Goal: Task Accomplishment & Management: Complete application form

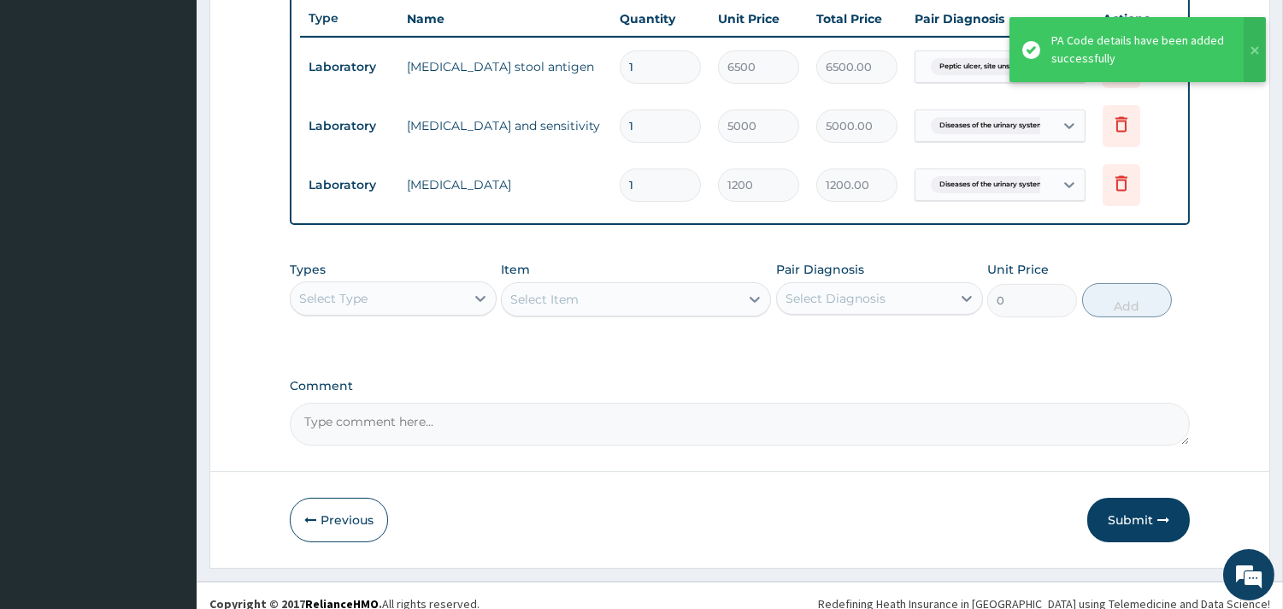
scroll to position [650, 0]
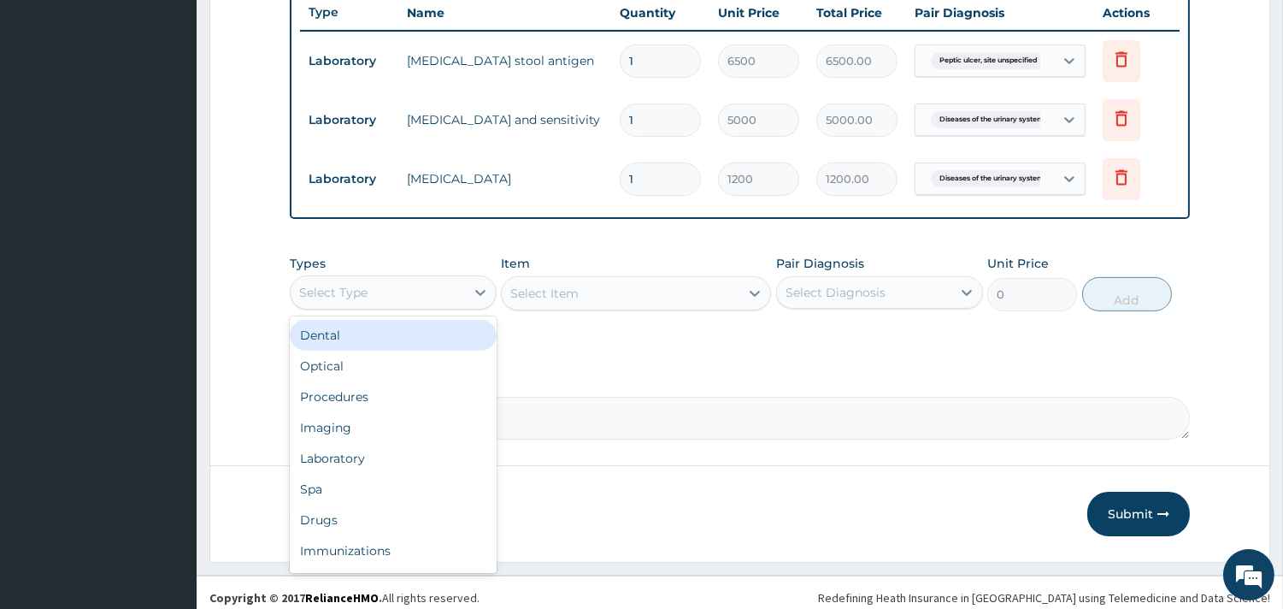
click at [397, 302] on div "Select Type" at bounding box center [378, 292] width 174 height 27
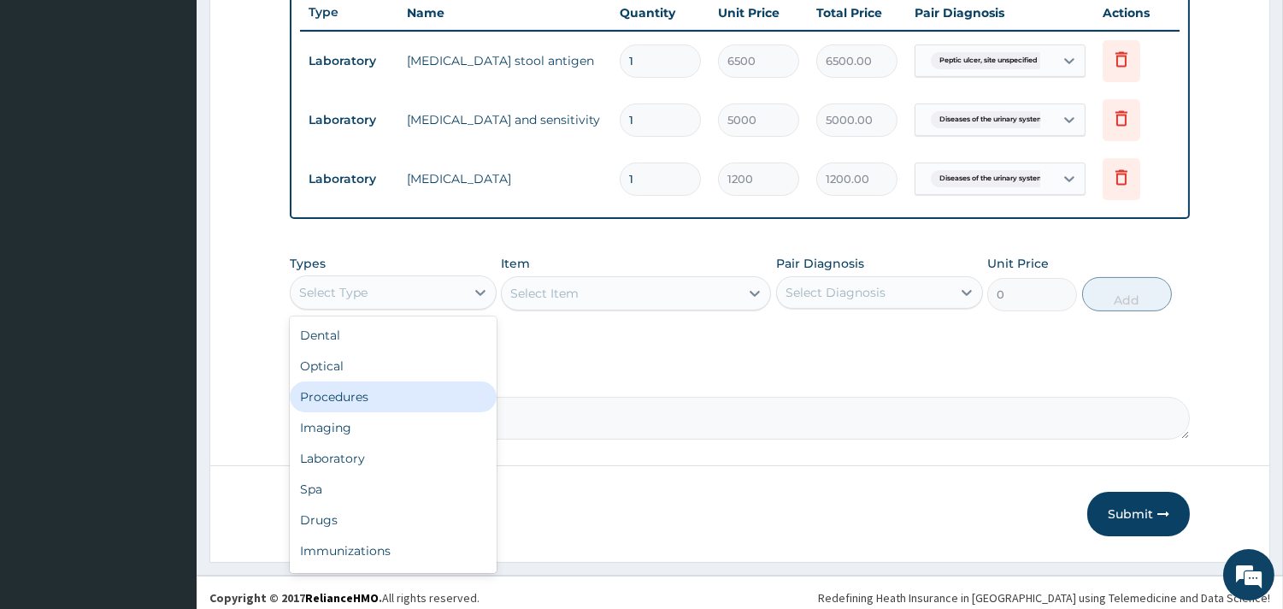
click at [334, 397] on div "Procedures" at bounding box center [393, 396] width 207 height 31
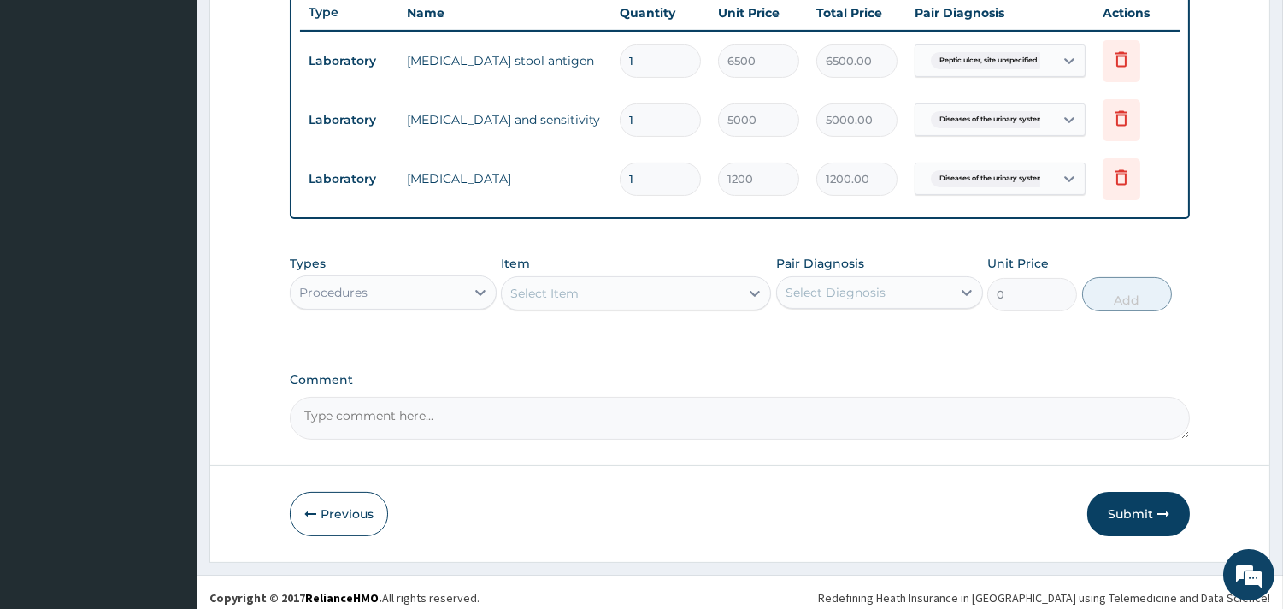
click at [530, 285] on div "Select Item" at bounding box center [544, 293] width 68 height 17
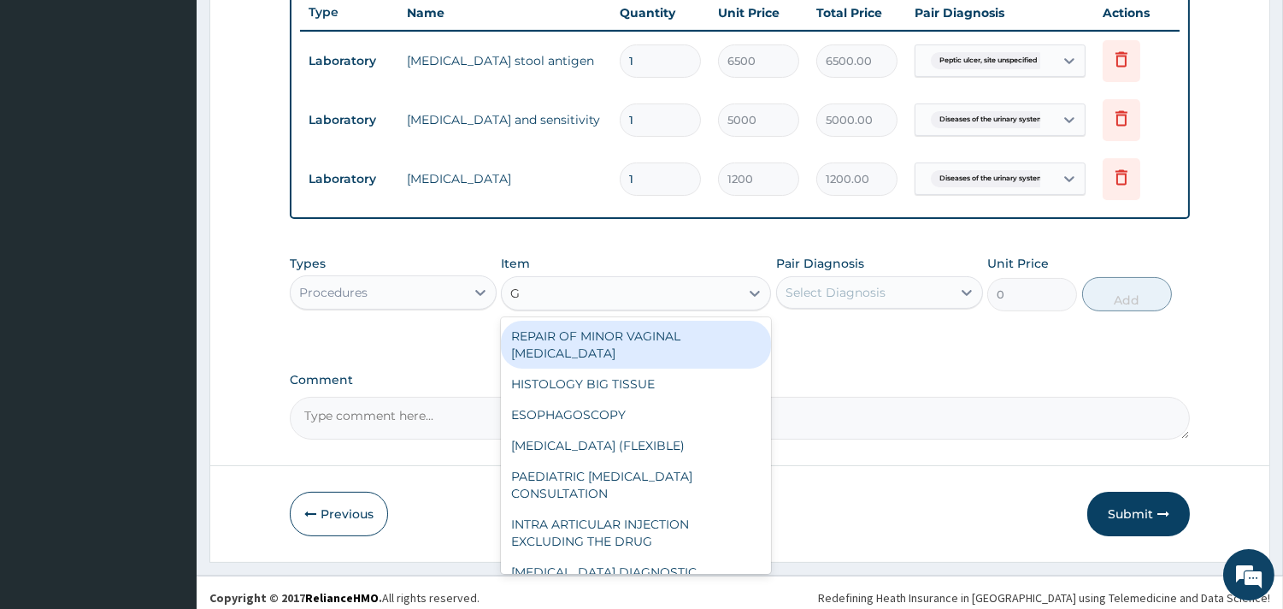
type input "GP"
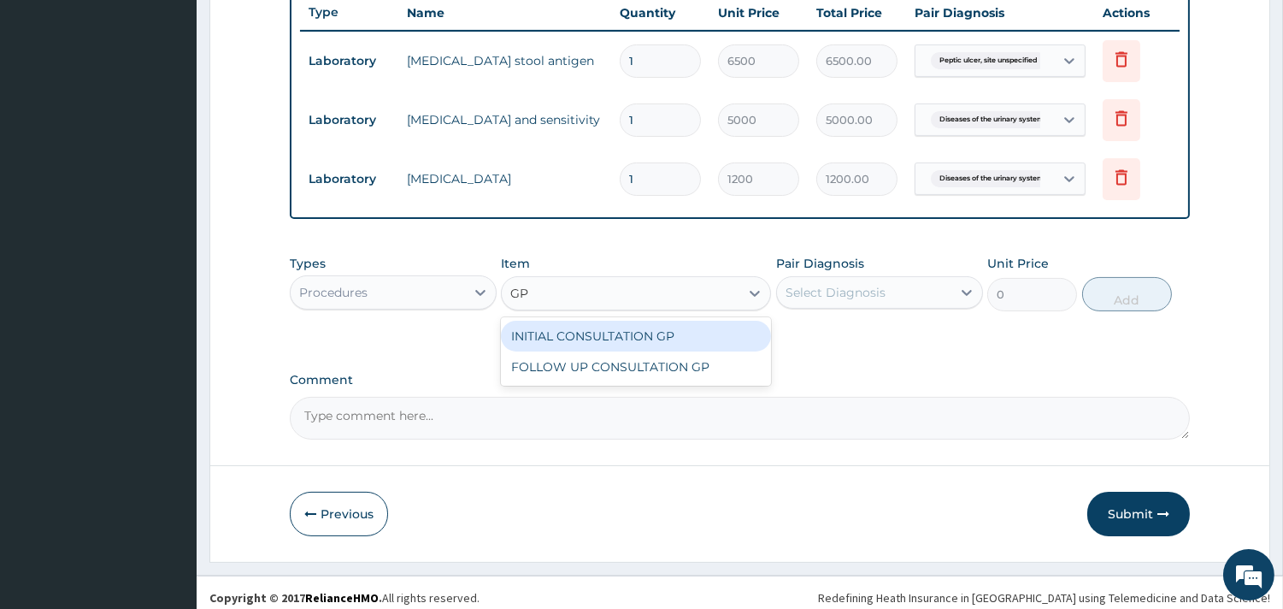
click at [591, 333] on div "INITIAL CONSULTATION GP" at bounding box center [636, 336] width 270 height 31
type input "3500"
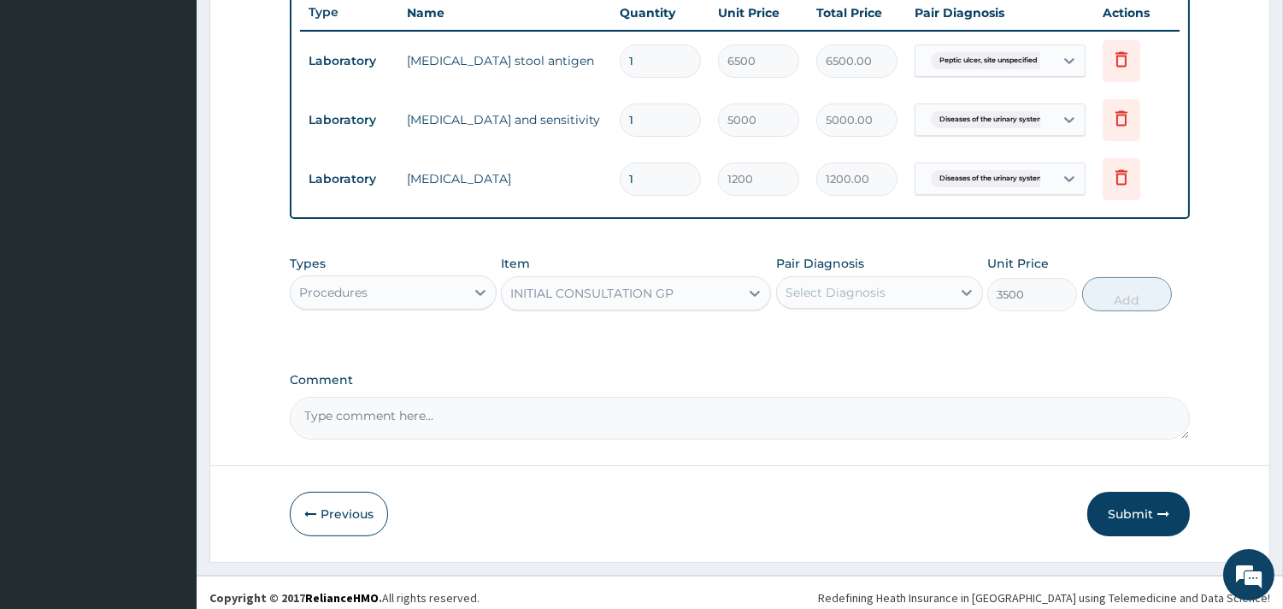
click at [824, 296] on div "Select Diagnosis" at bounding box center [836, 292] width 100 height 17
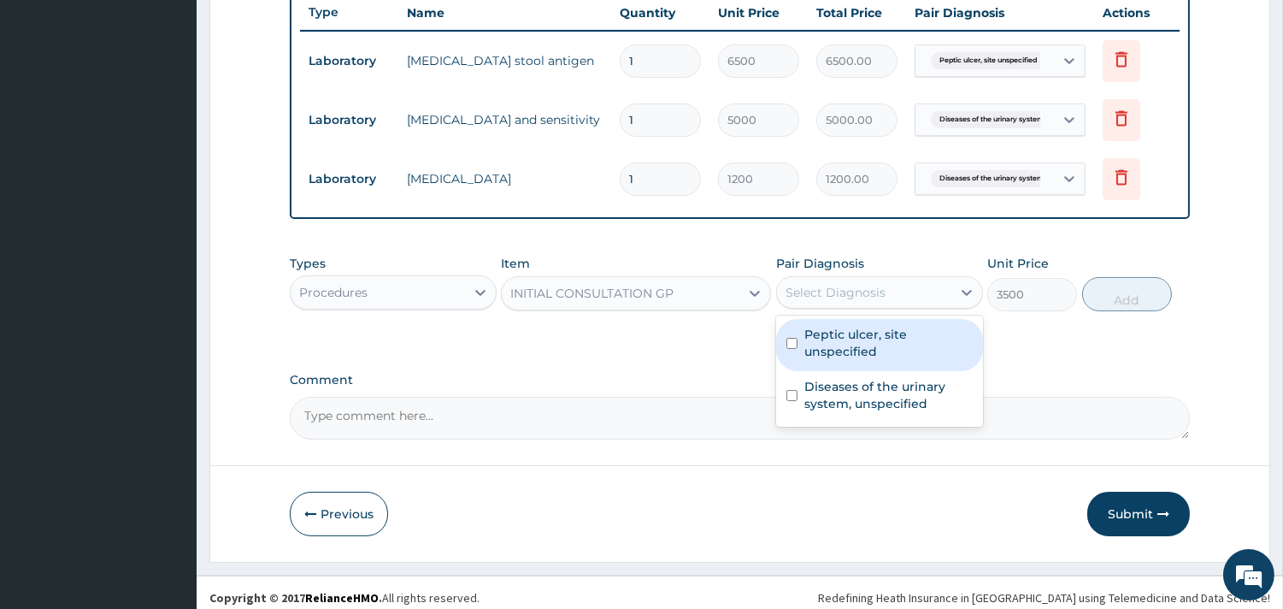
click at [790, 347] on input "checkbox" at bounding box center [791, 343] width 11 height 11
checkbox input "true"
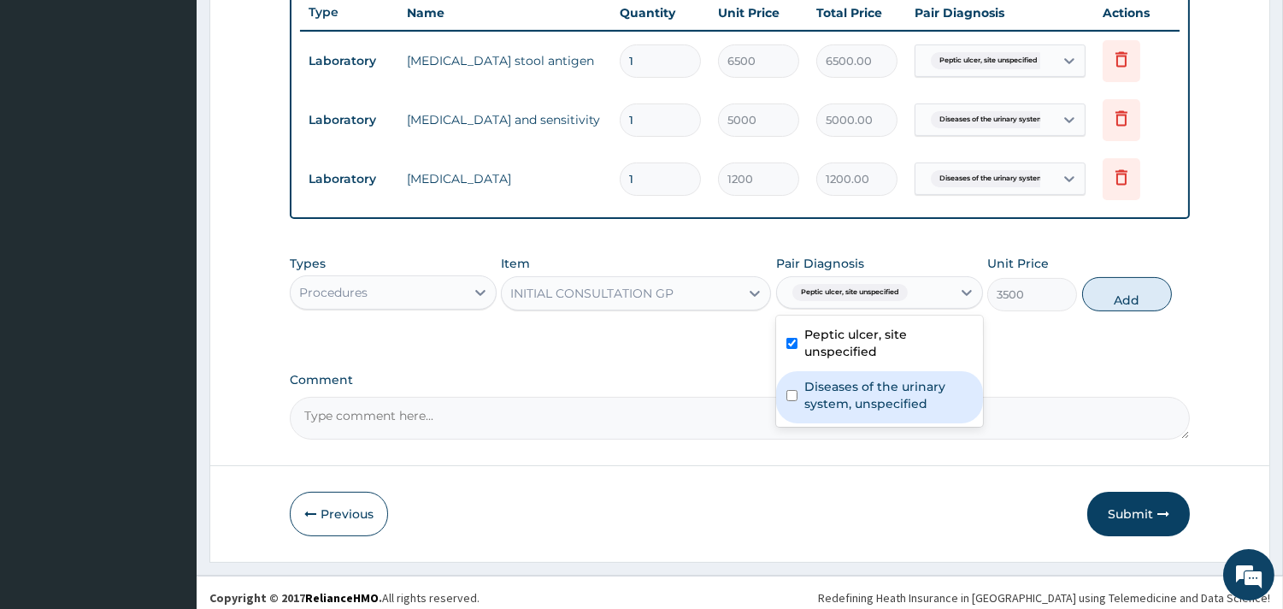
click at [825, 406] on label "Diseases of the urinary system, unspecified" at bounding box center [888, 395] width 168 height 34
checkbox input "true"
click at [1106, 305] on button "Add" at bounding box center [1127, 294] width 90 height 34
type input "0"
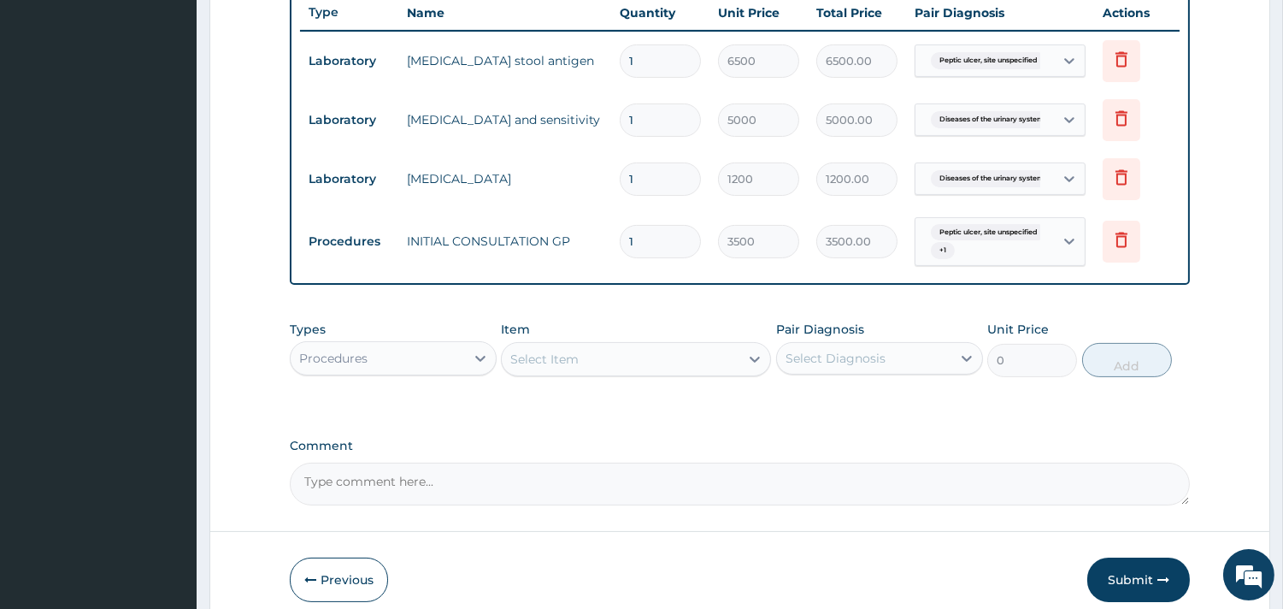
click at [412, 353] on div "Procedures" at bounding box center [378, 357] width 174 height 27
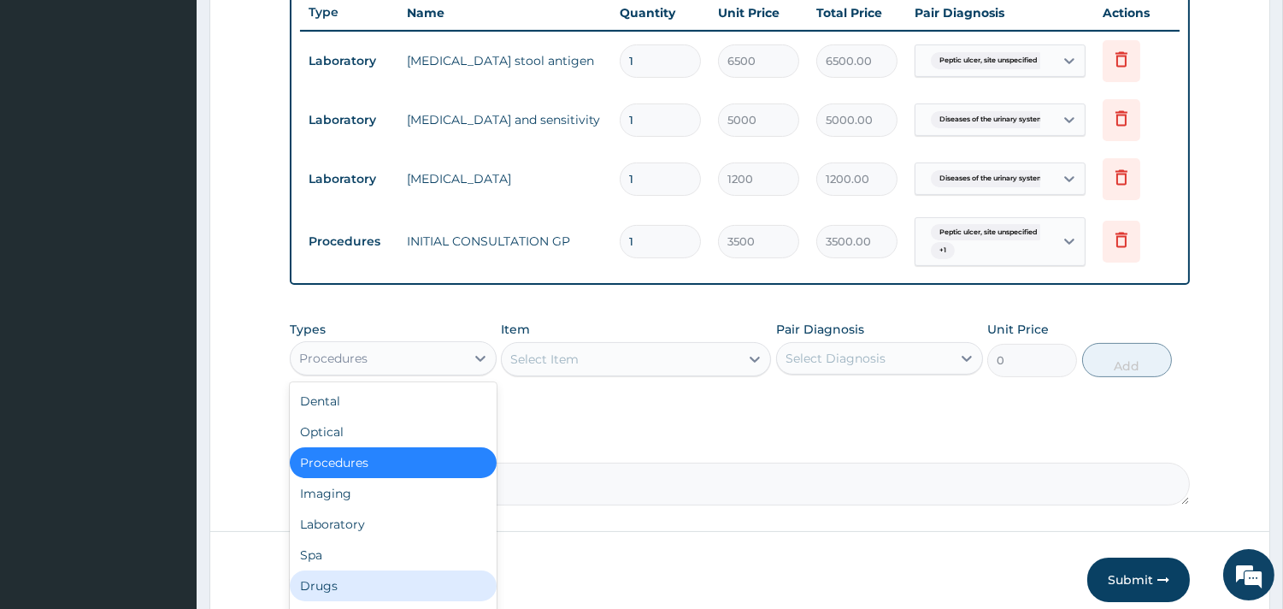
click at [317, 581] on div "Drugs" at bounding box center [393, 585] width 207 height 31
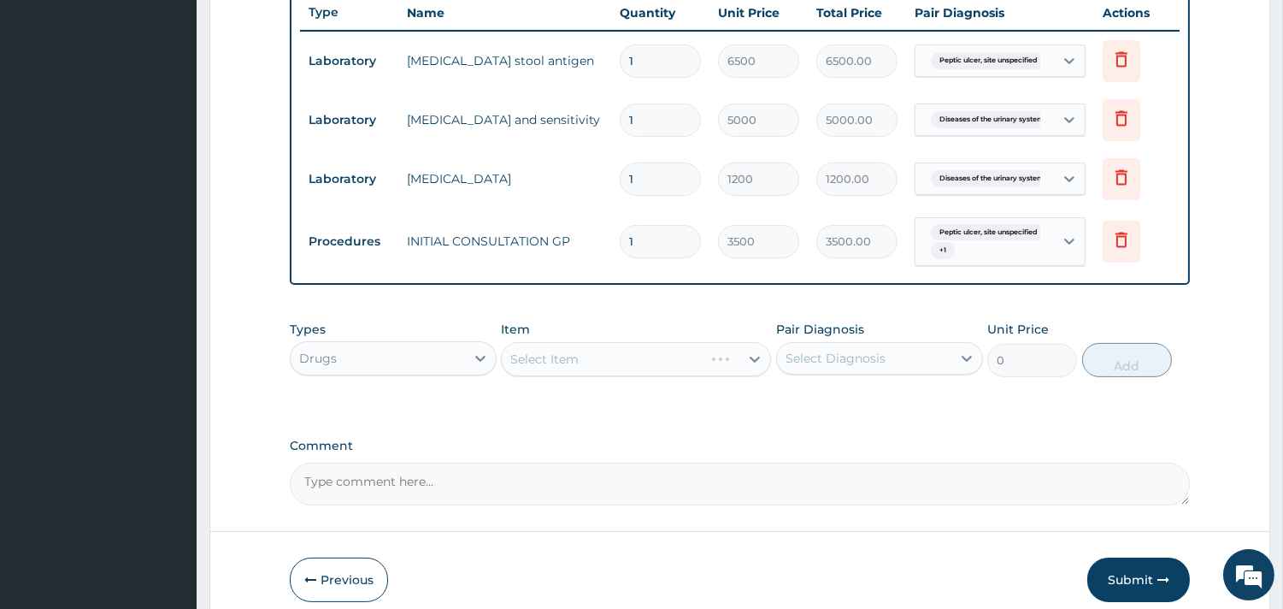
scroll to position [723, 0]
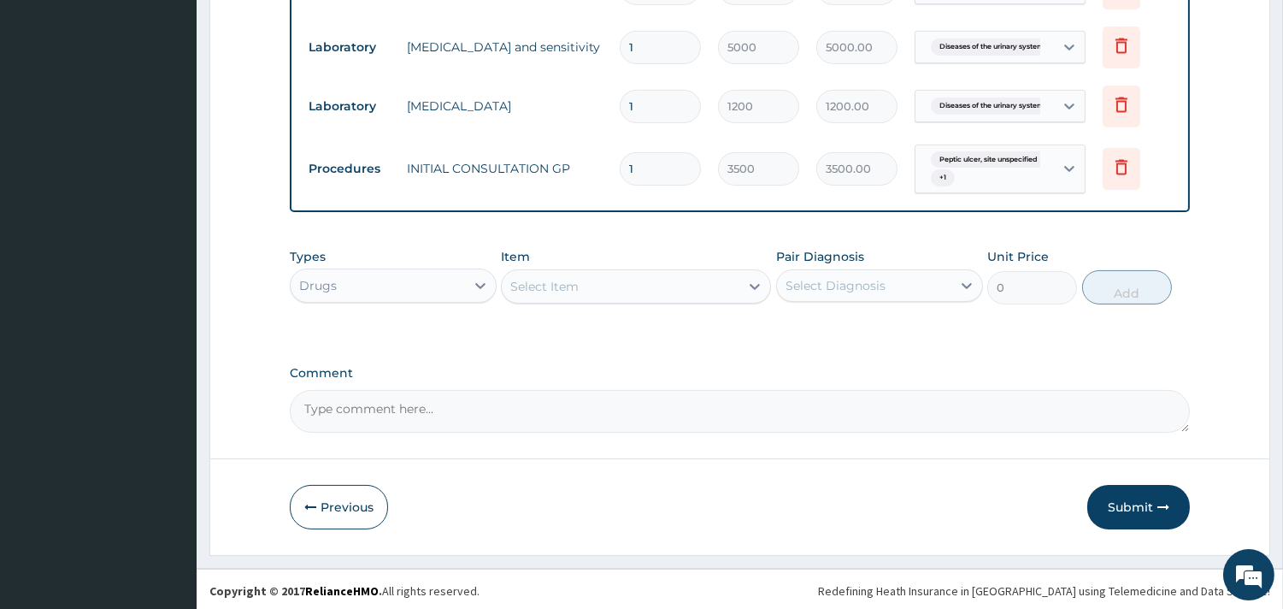
click at [583, 276] on div "Select Item" at bounding box center [621, 286] width 238 height 27
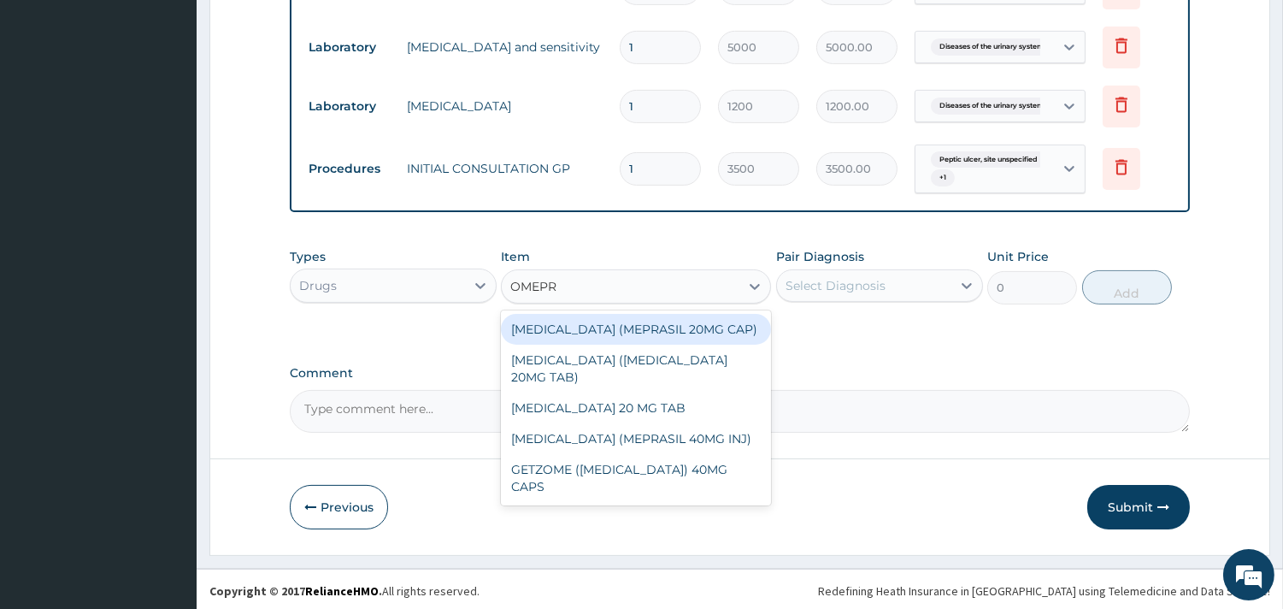
type input "OMEPRA"
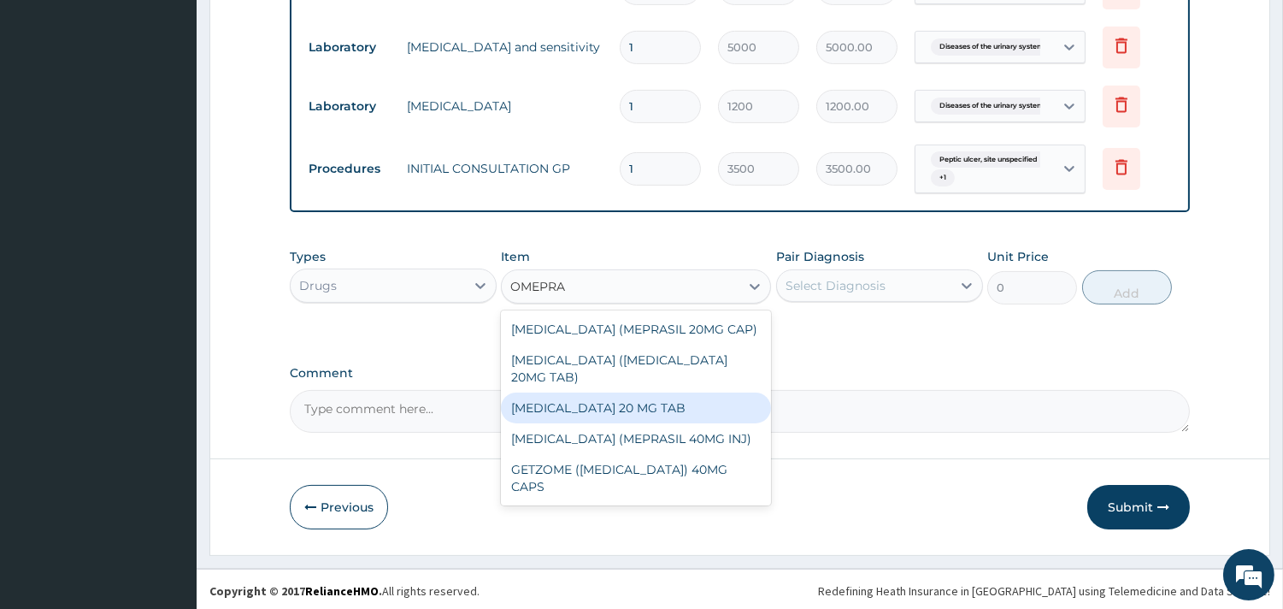
click at [568, 400] on div "[MEDICAL_DATA] 20 MG TAB" at bounding box center [636, 407] width 270 height 31
type input "150"
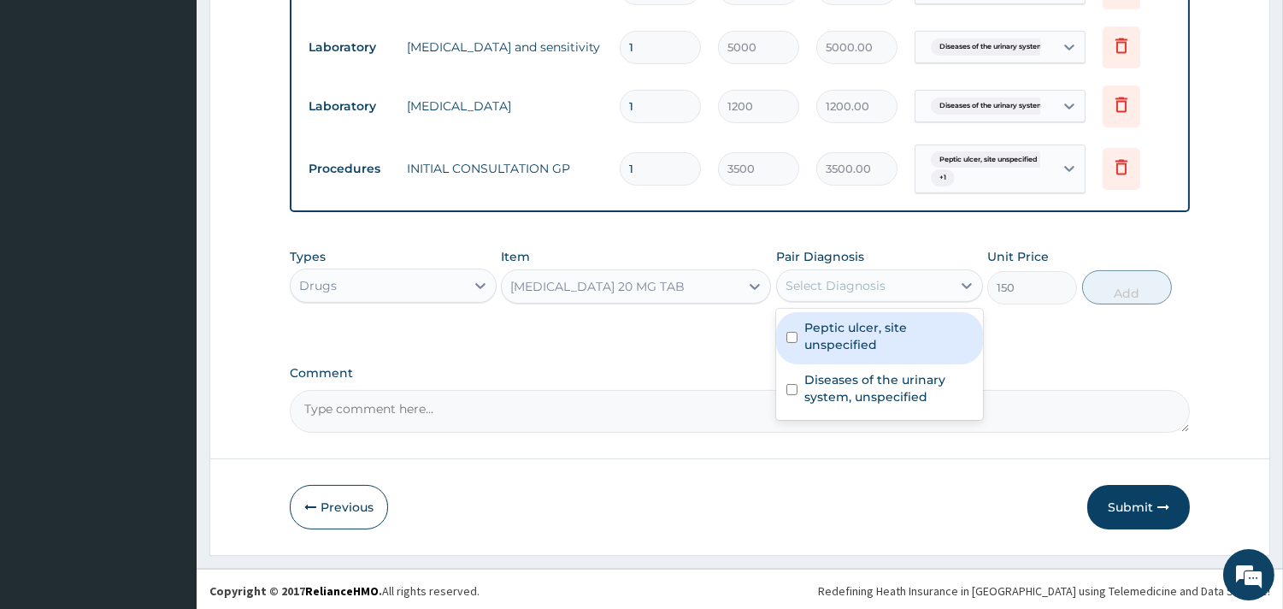
click at [809, 292] on div "Select Diagnosis" at bounding box center [836, 285] width 100 height 17
click at [813, 350] on label "Peptic ulcer, site unspecified" at bounding box center [888, 336] width 168 height 34
checkbox input "true"
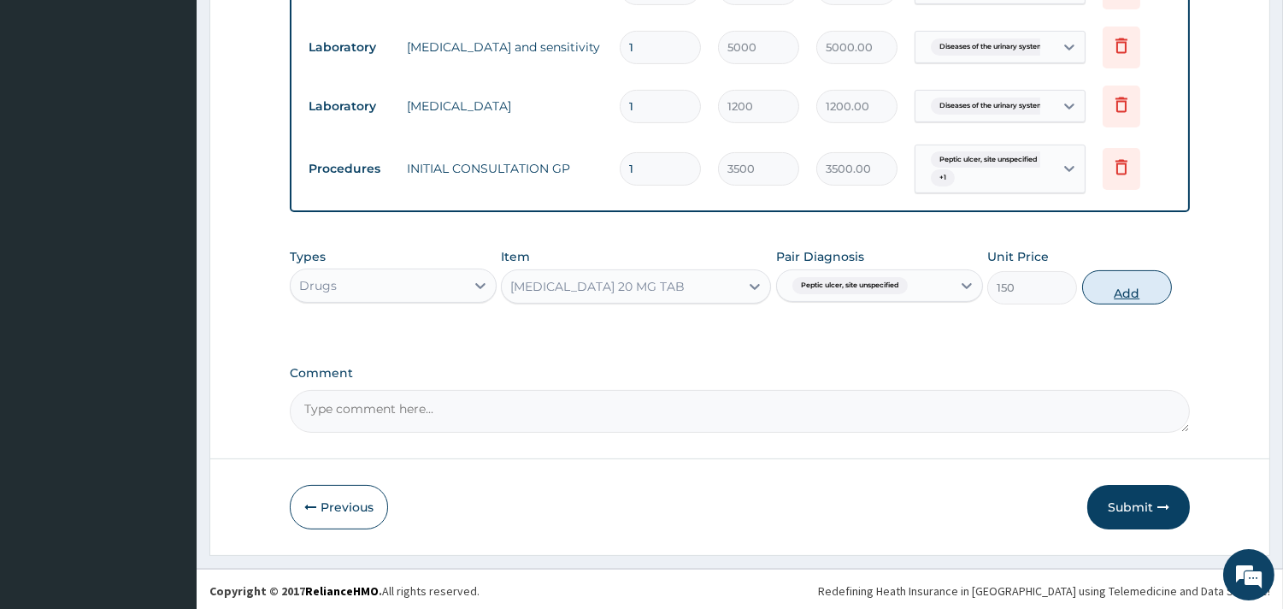
click at [1104, 292] on button "Add" at bounding box center [1127, 287] width 90 height 34
type input "0"
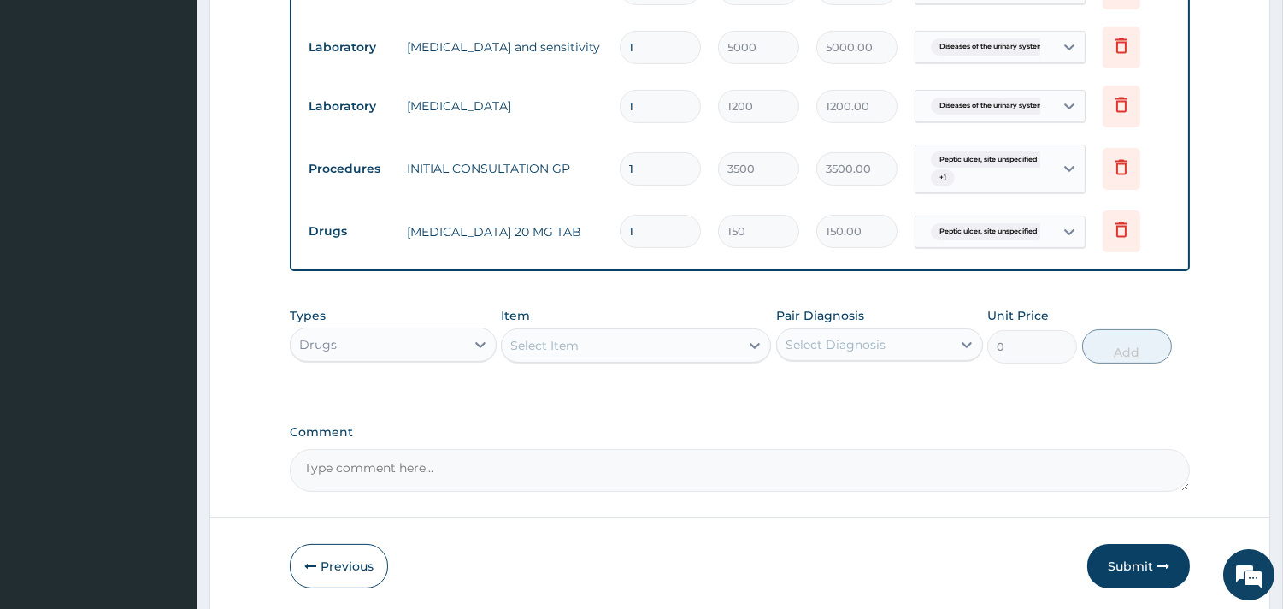
type input "14"
type input "2100.00"
type input "14"
click at [691, 338] on div "Select Item" at bounding box center [621, 345] width 238 height 27
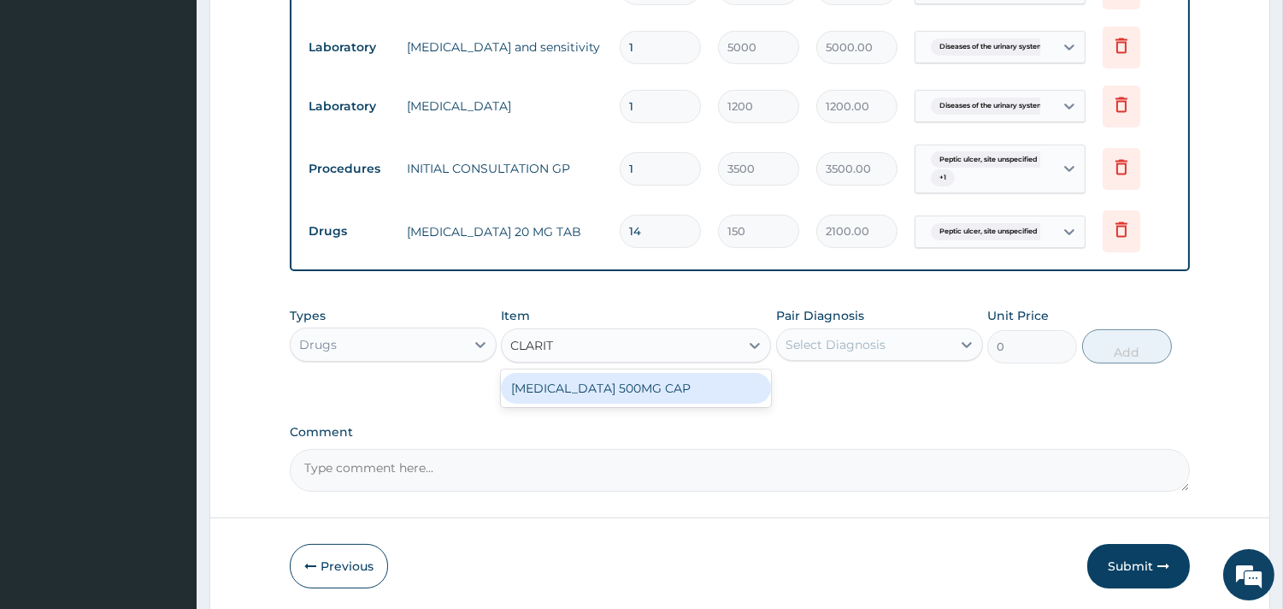
type input "CLARITH"
click at [701, 382] on div "[MEDICAL_DATA] 500MG CAP" at bounding box center [636, 388] width 270 height 31
type input "350"
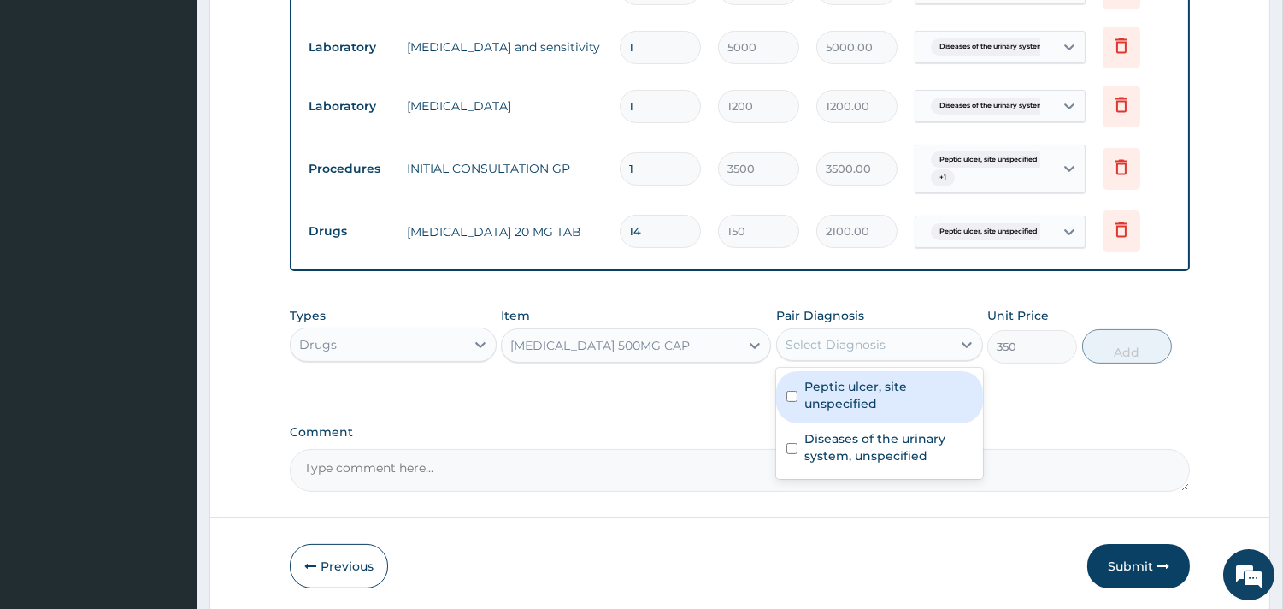
click at [873, 334] on div "Select Diagnosis" at bounding box center [864, 344] width 174 height 27
click at [822, 397] on label "Peptic ulcer, site unspecified" at bounding box center [888, 395] width 168 height 34
checkbox input "true"
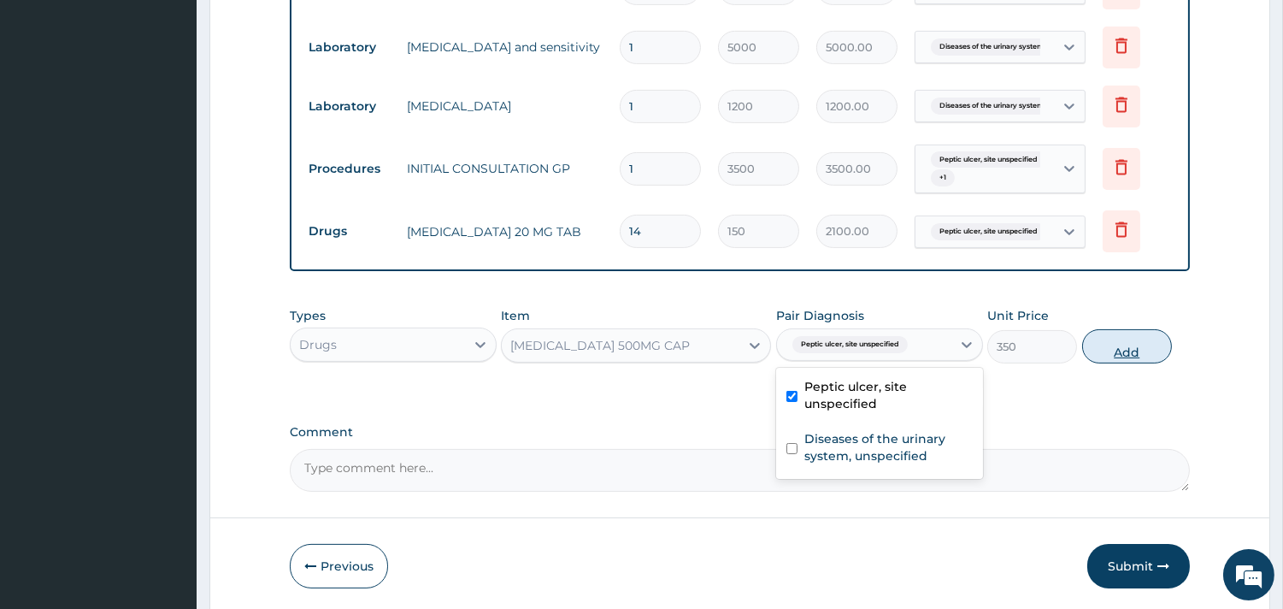
click at [1108, 349] on button "Add" at bounding box center [1127, 346] width 90 height 34
type input "0"
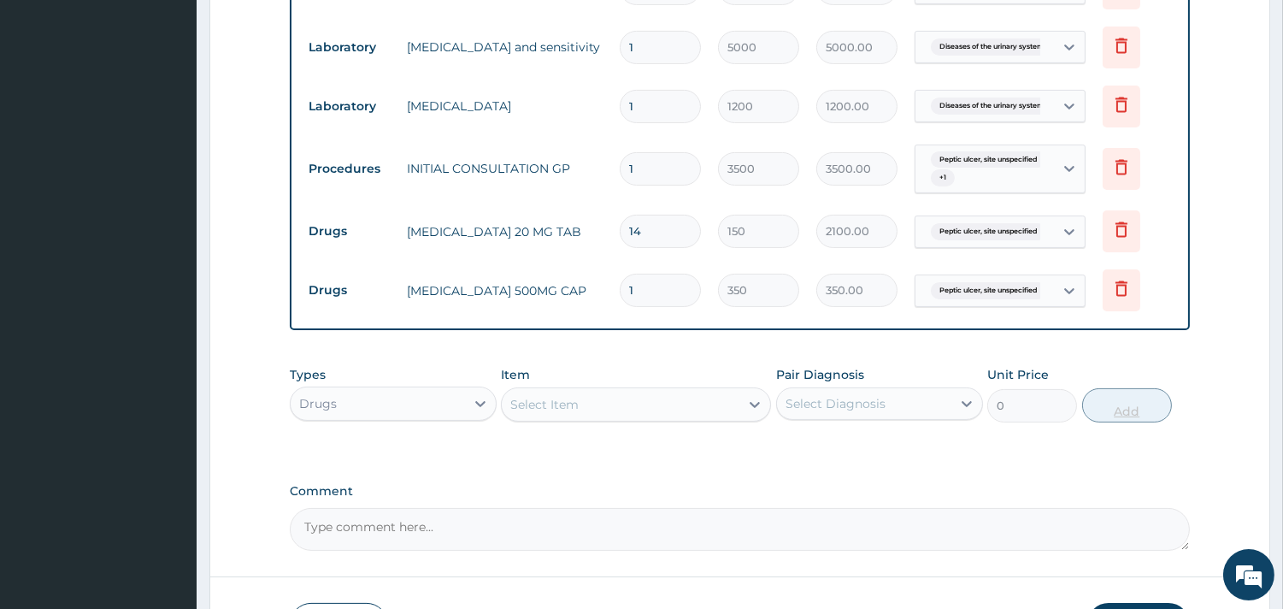
type input "14"
type input "4900.00"
type input "14"
click at [588, 410] on div "Select Item" at bounding box center [621, 404] width 238 height 27
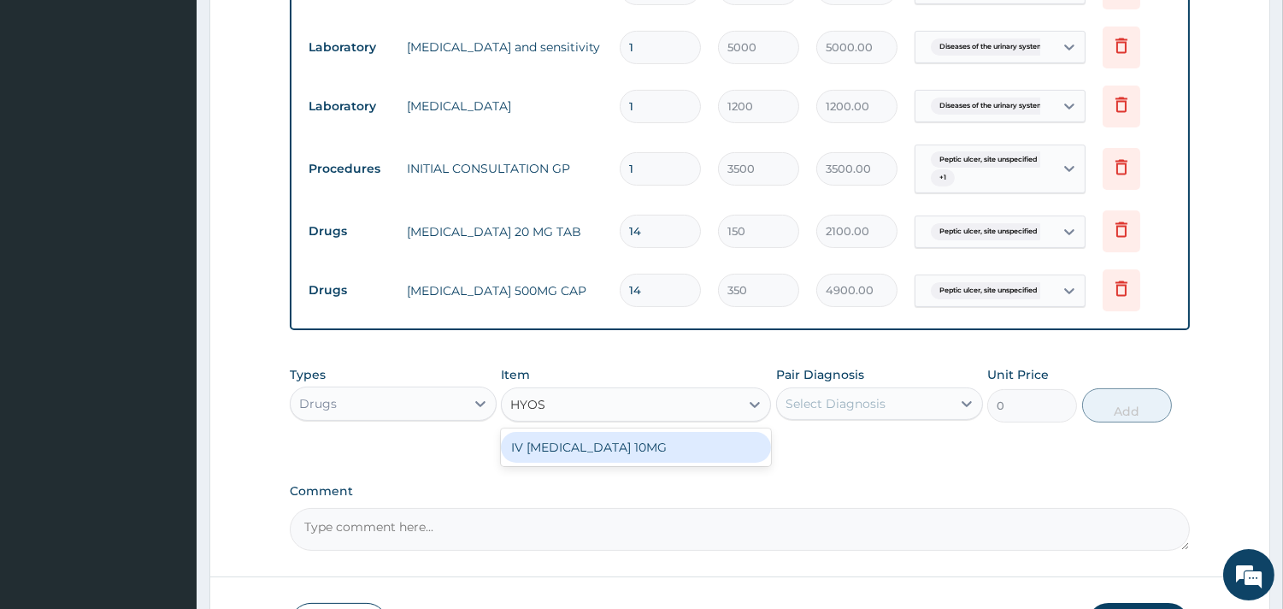
type input "HYOSC"
click at [549, 446] on div "IV [MEDICAL_DATA] 10MG" at bounding box center [636, 447] width 270 height 31
type input "200"
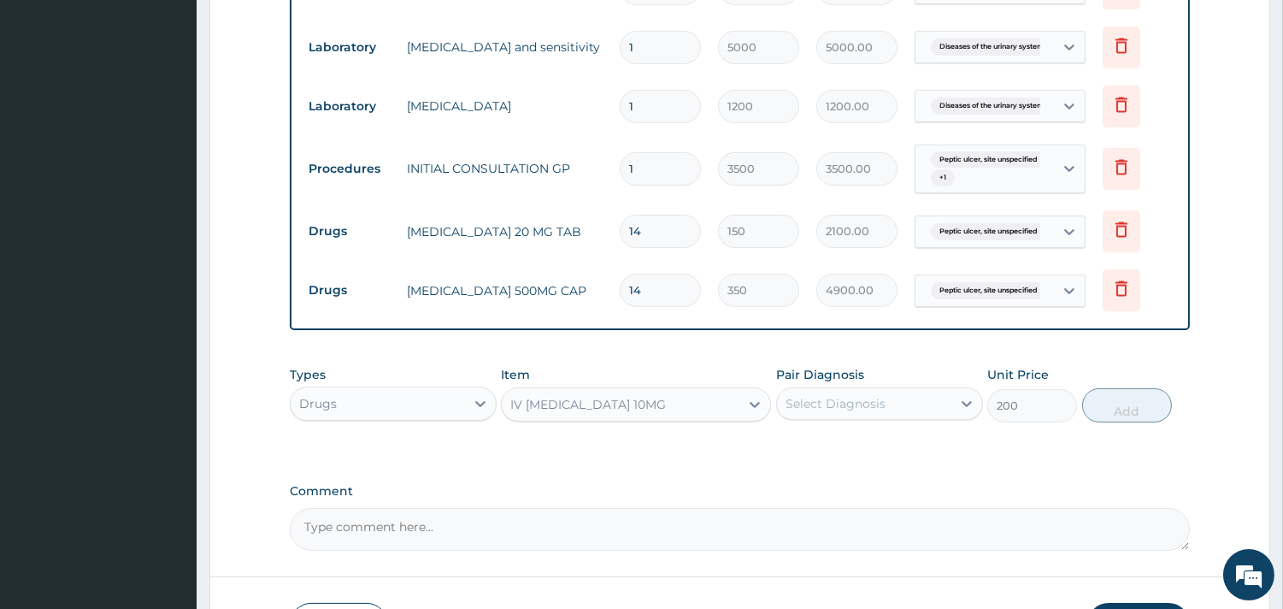
click at [814, 419] on div "Select Diagnosis" at bounding box center [879, 403] width 207 height 32
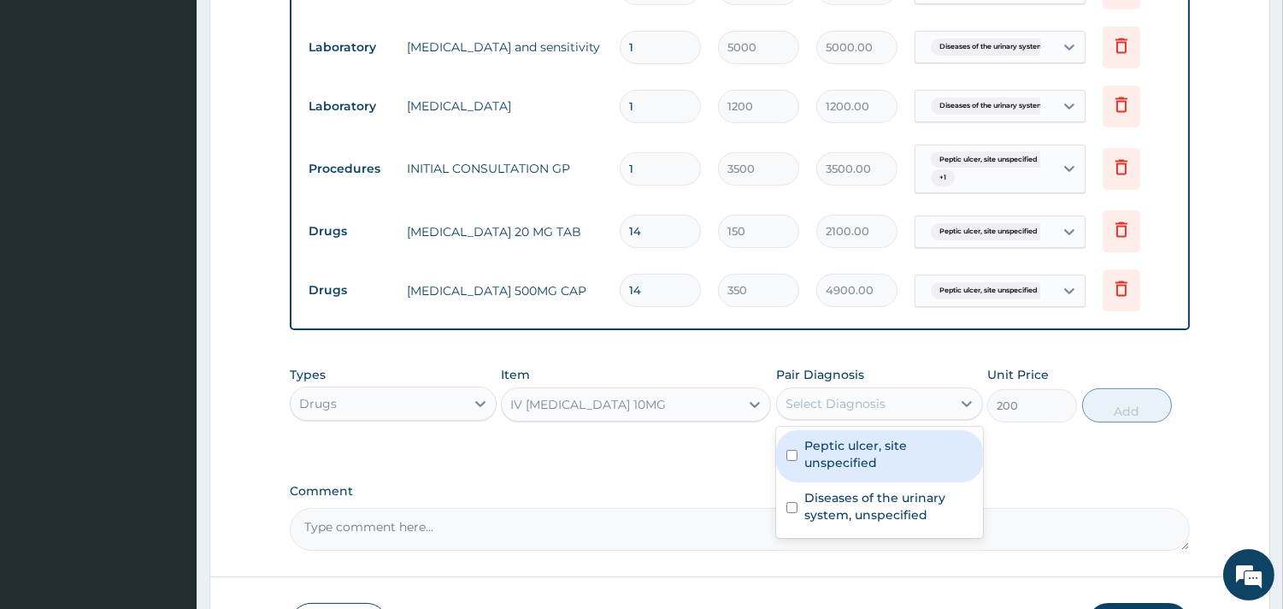
click at [821, 464] on label "Peptic ulcer, site unspecified" at bounding box center [888, 454] width 168 height 34
checkbox input "true"
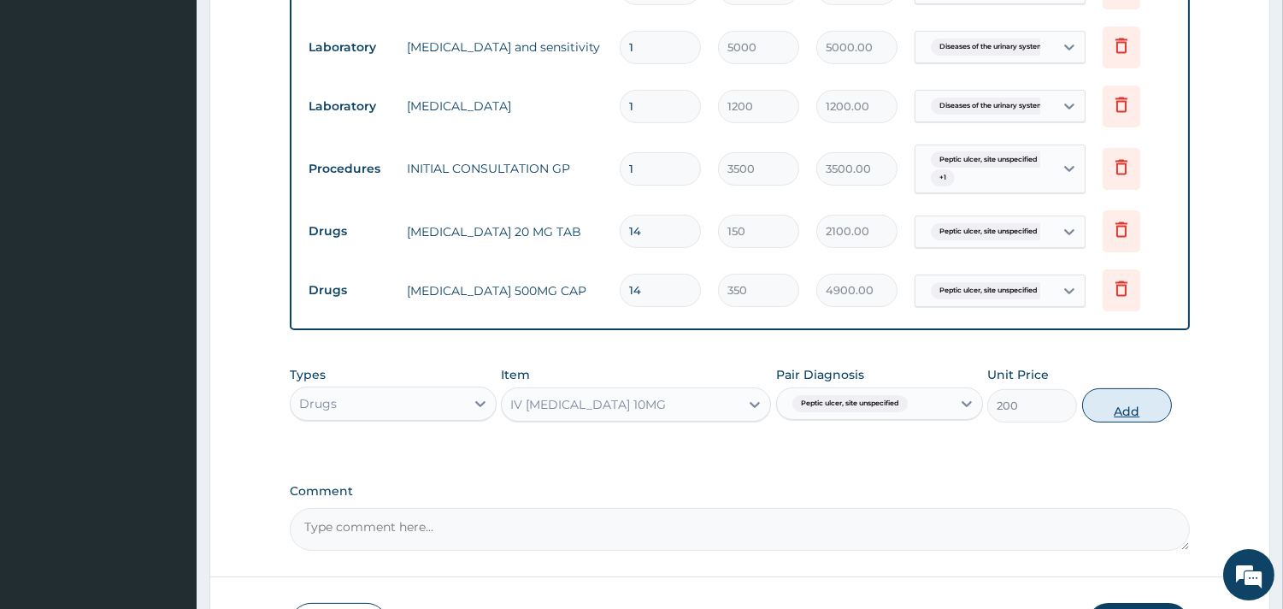
click at [1117, 409] on button "Add" at bounding box center [1127, 405] width 90 height 34
type input "0"
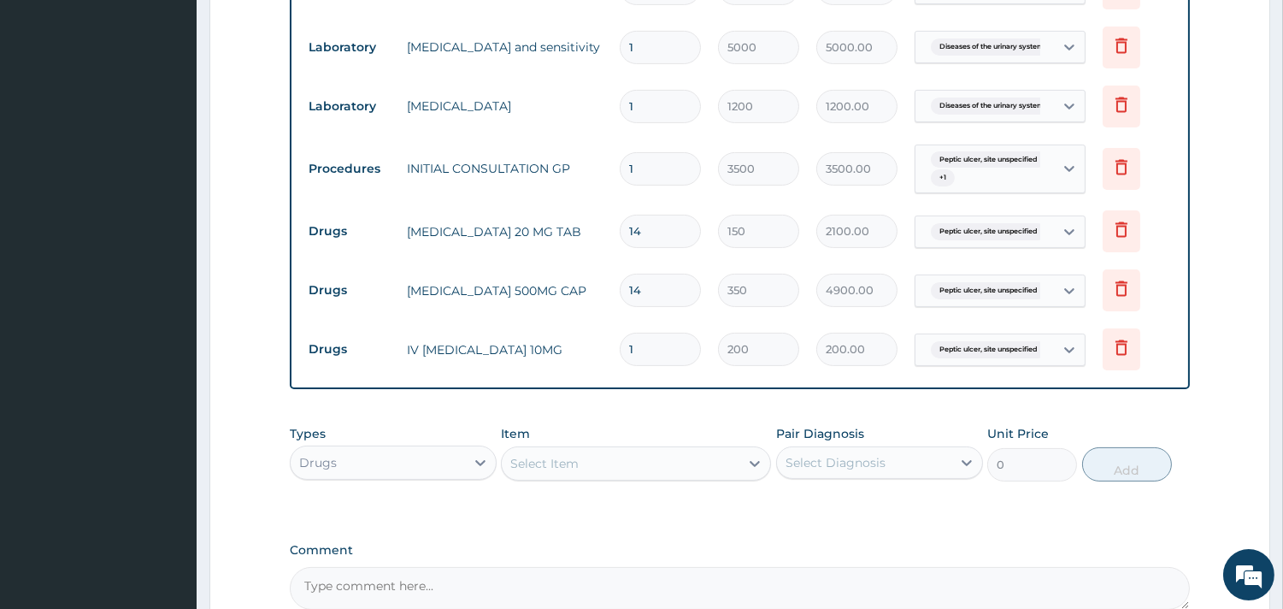
click at [545, 456] on div "Select Item" at bounding box center [544, 463] width 68 height 17
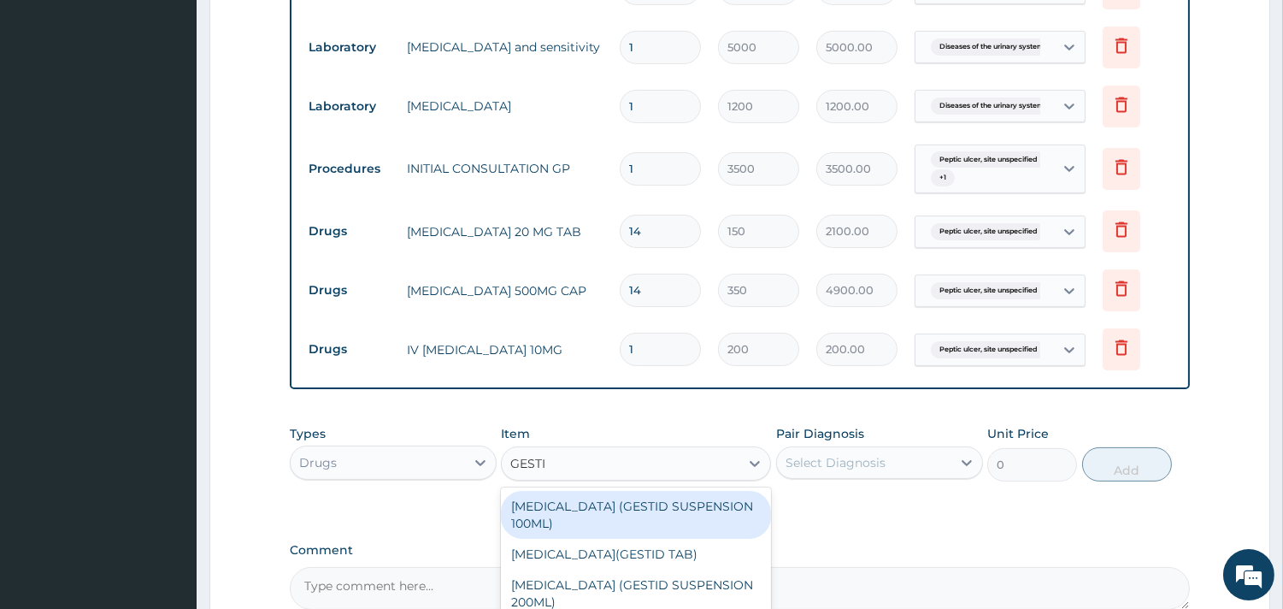
type input "GESTID"
click at [703, 515] on div "[MEDICAL_DATA] (GESTID SUSPENSION 100ML)" at bounding box center [636, 515] width 270 height 48
type input "850"
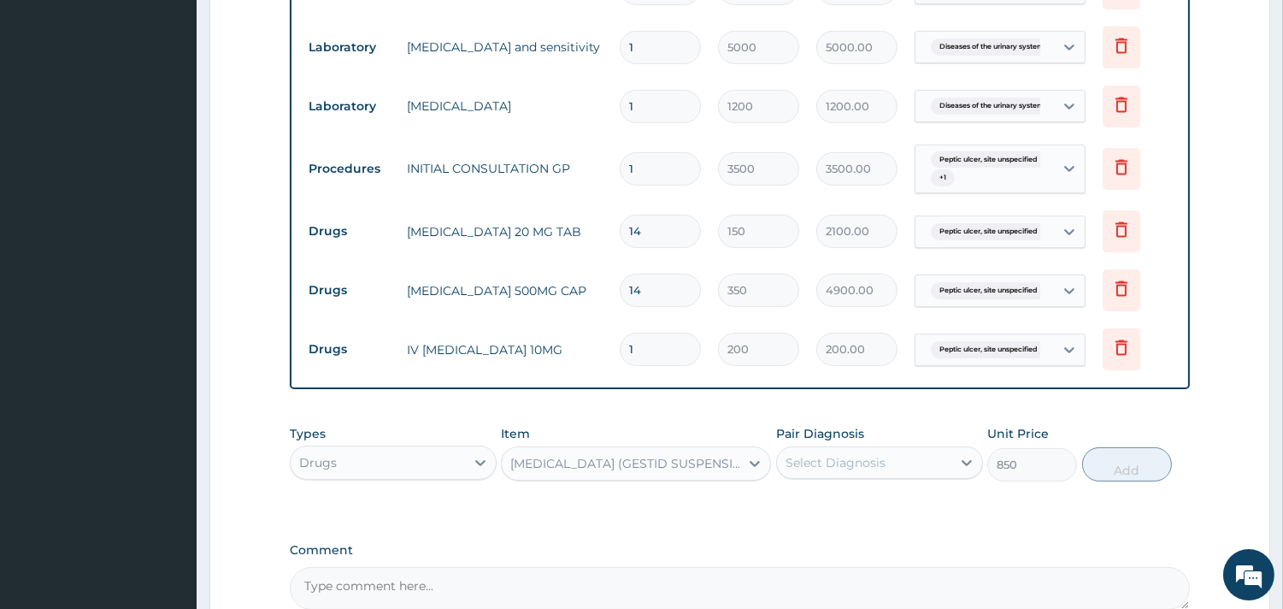
click at [846, 460] on div "Select Diagnosis" at bounding box center [836, 462] width 100 height 17
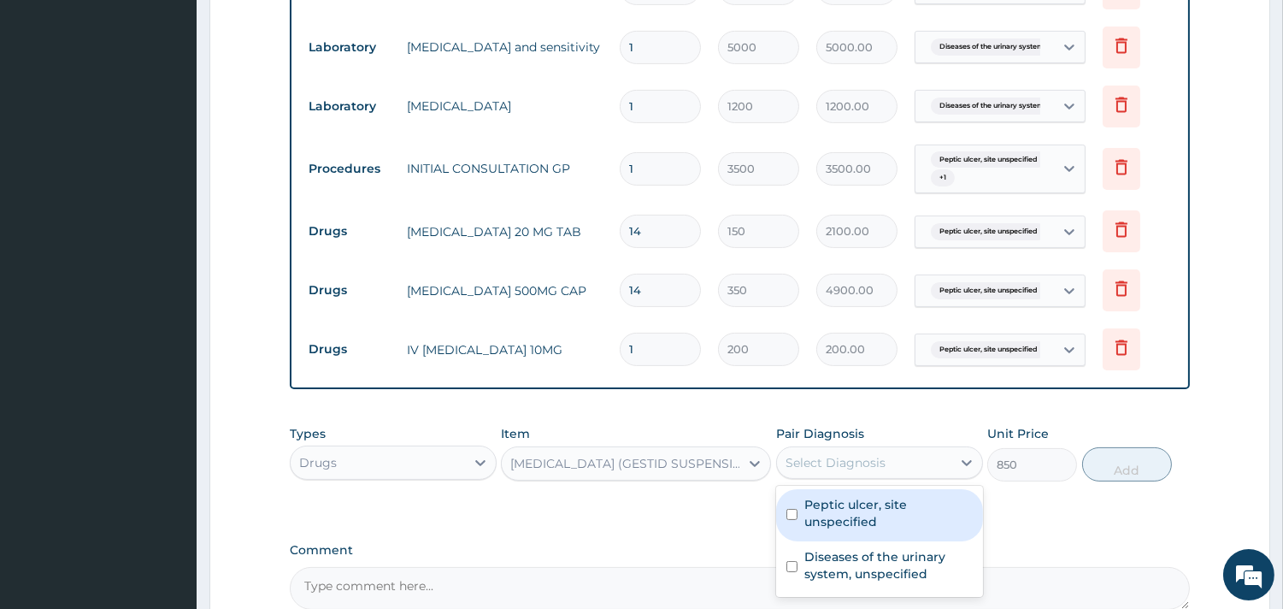
click at [824, 507] on label "Peptic ulcer, site unspecified" at bounding box center [888, 513] width 168 height 34
checkbox input "true"
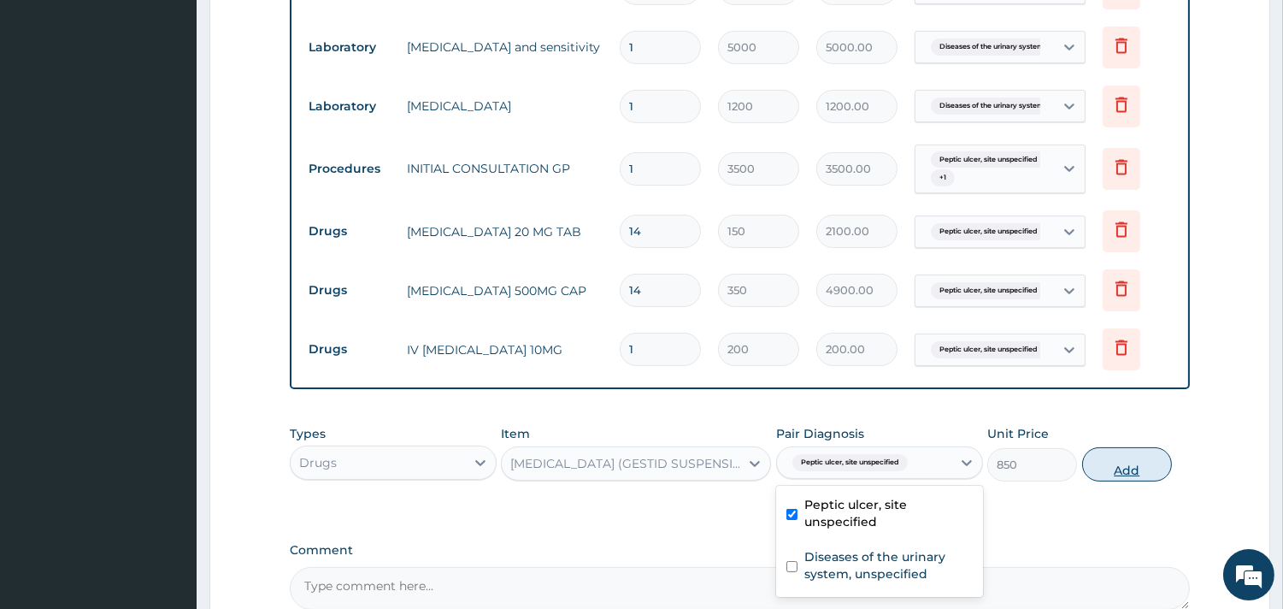
click at [1105, 462] on button "Add" at bounding box center [1127, 464] width 90 height 34
type input "0"
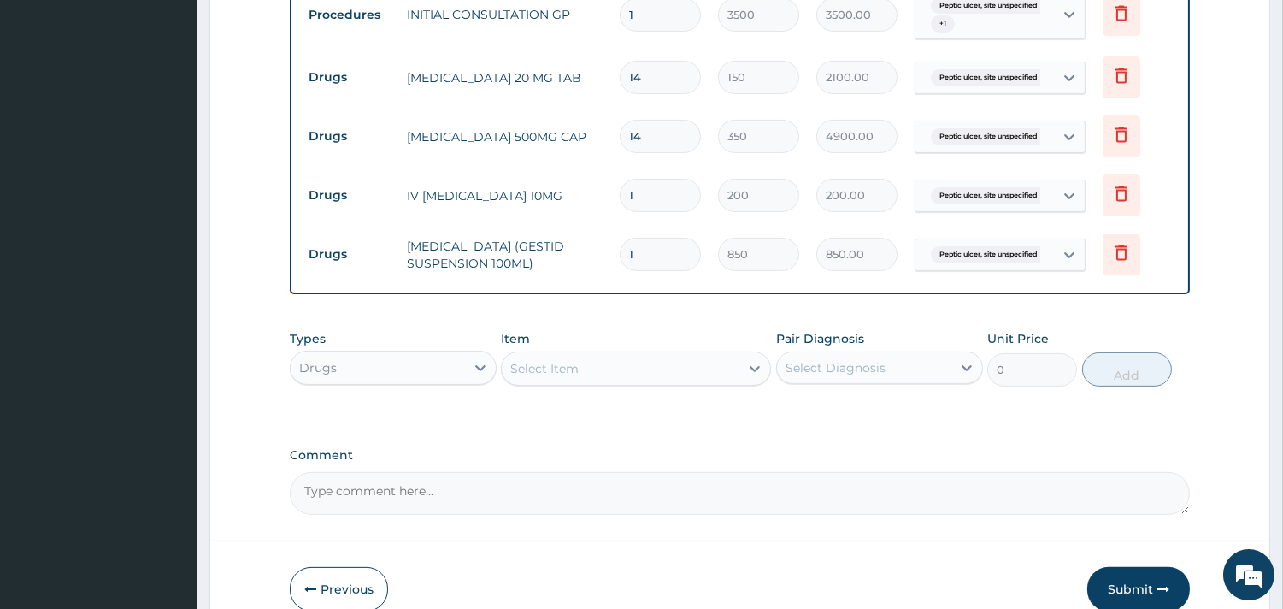
scroll to position [879, 0]
click at [601, 374] on div "Select Item" at bounding box center [621, 366] width 238 height 27
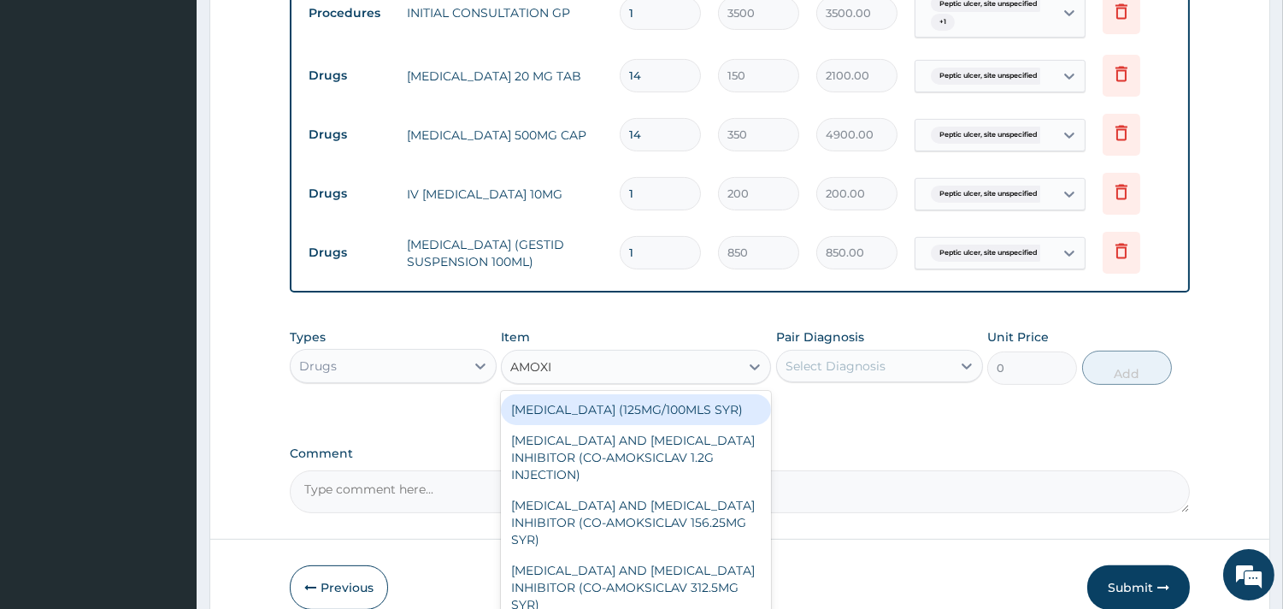
type input "AMOXIC"
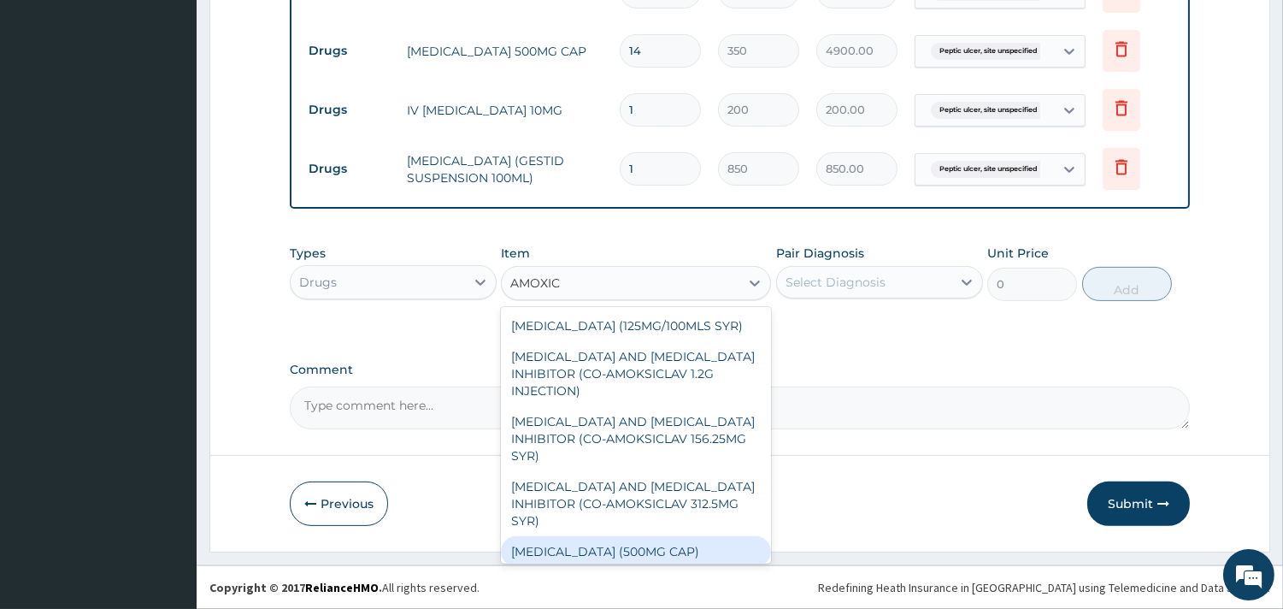
click at [672, 547] on div "[MEDICAL_DATA] (500MG CAP)" at bounding box center [636, 551] width 270 height 31
type input "35"
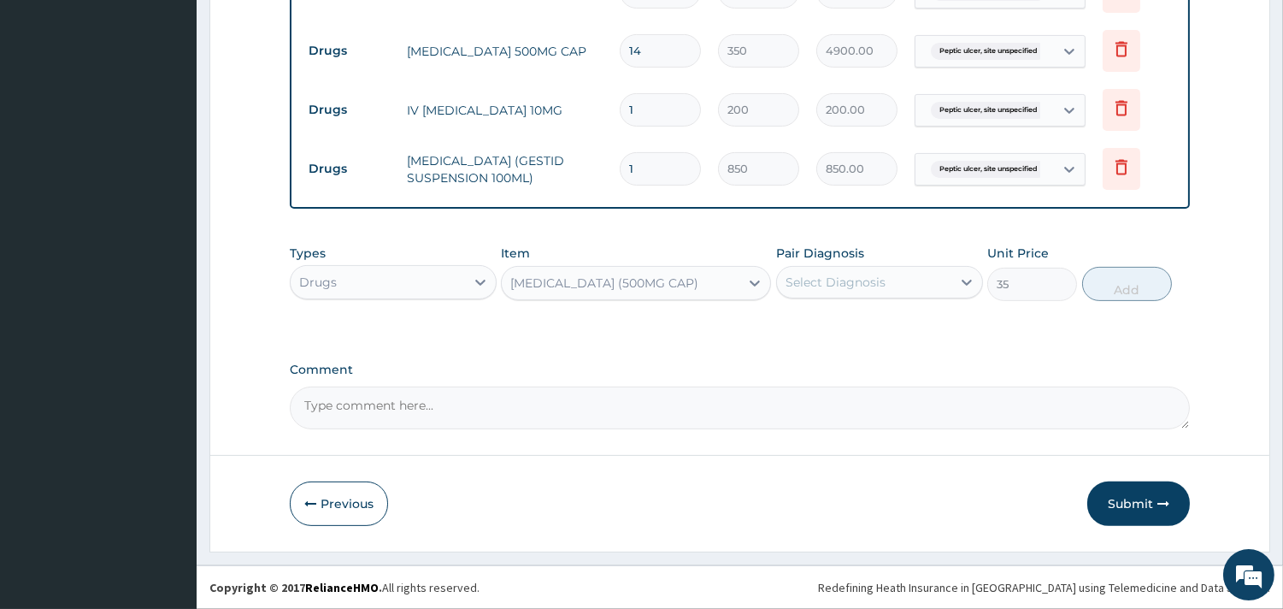
click at [872, 287] on div "Select Diagnosis" at bounding box center [836, 282] width 100 height 17
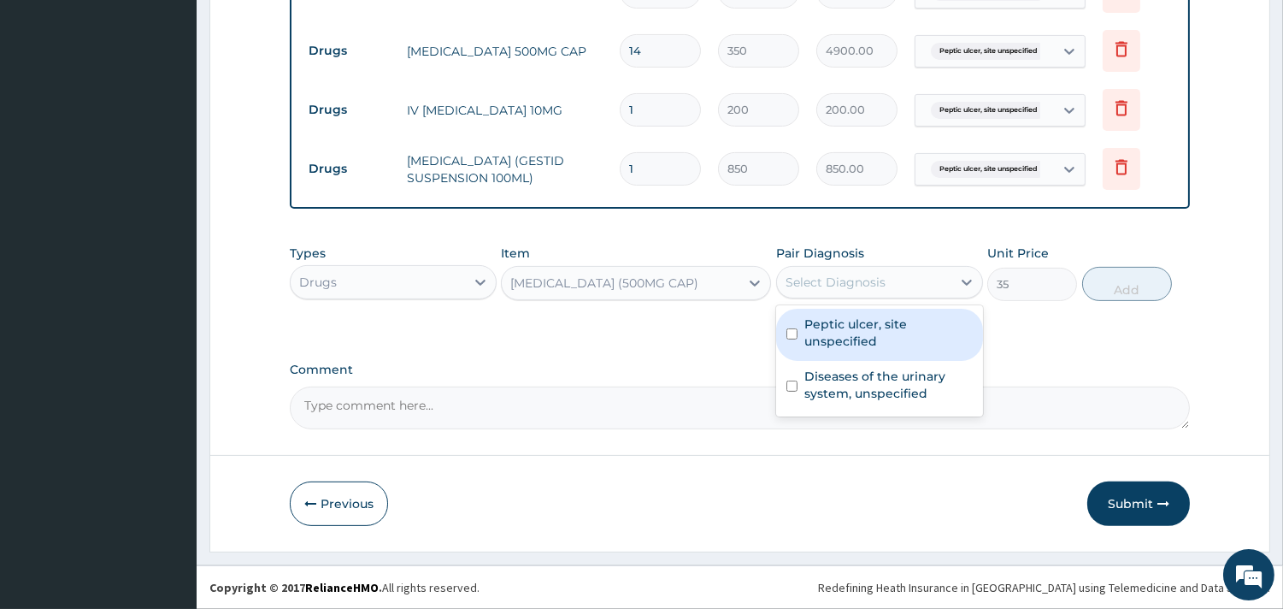
click at [844, 332] on label "Peptic ulcer, site unspecified" at bounding box center [888, 332] width 168 height 34
checkbox input "true"
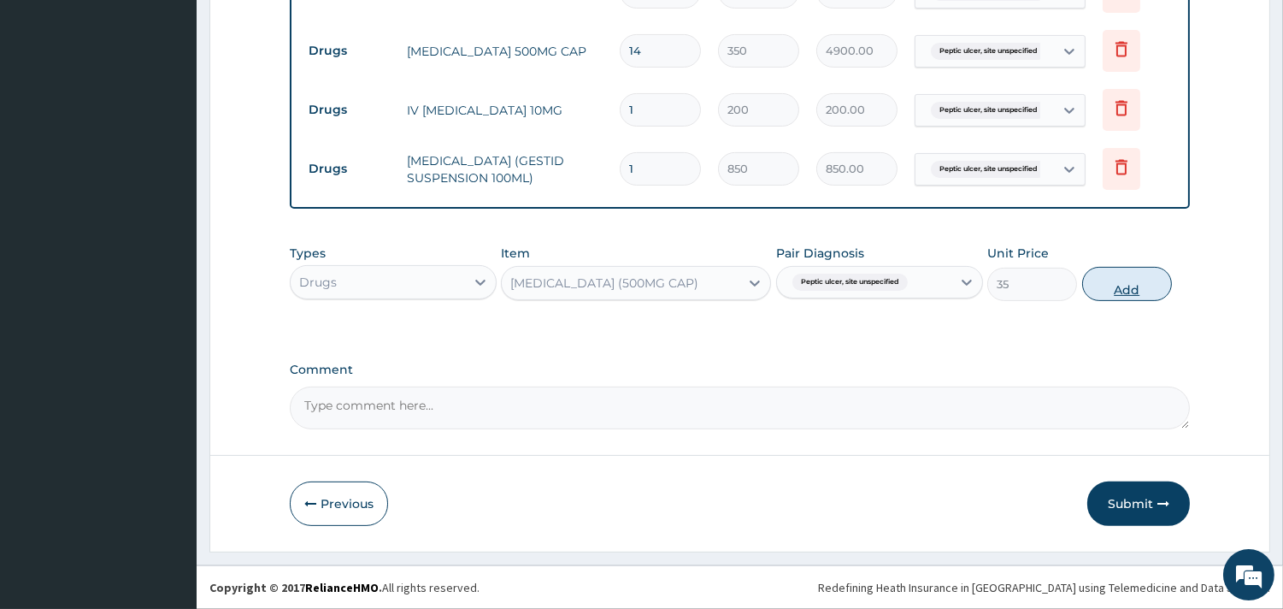
click at [1127, 301] on button "Add" at bounding box center [1127, 284] width 90 height 34
type input "0"
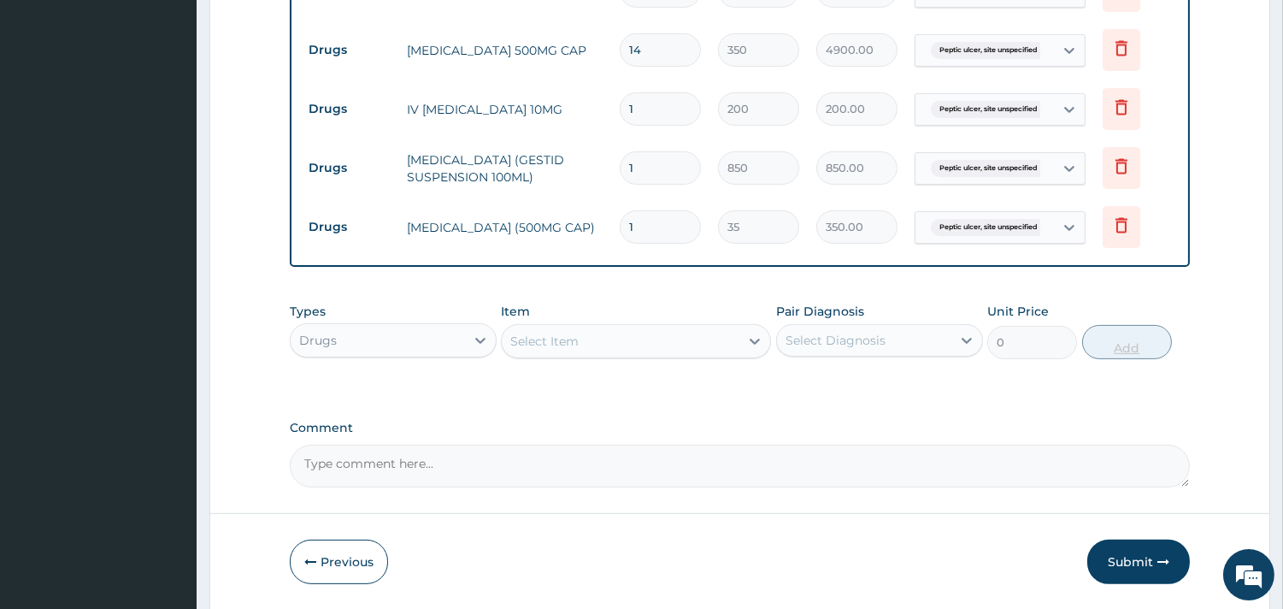
type input "10"
type input "350.00"
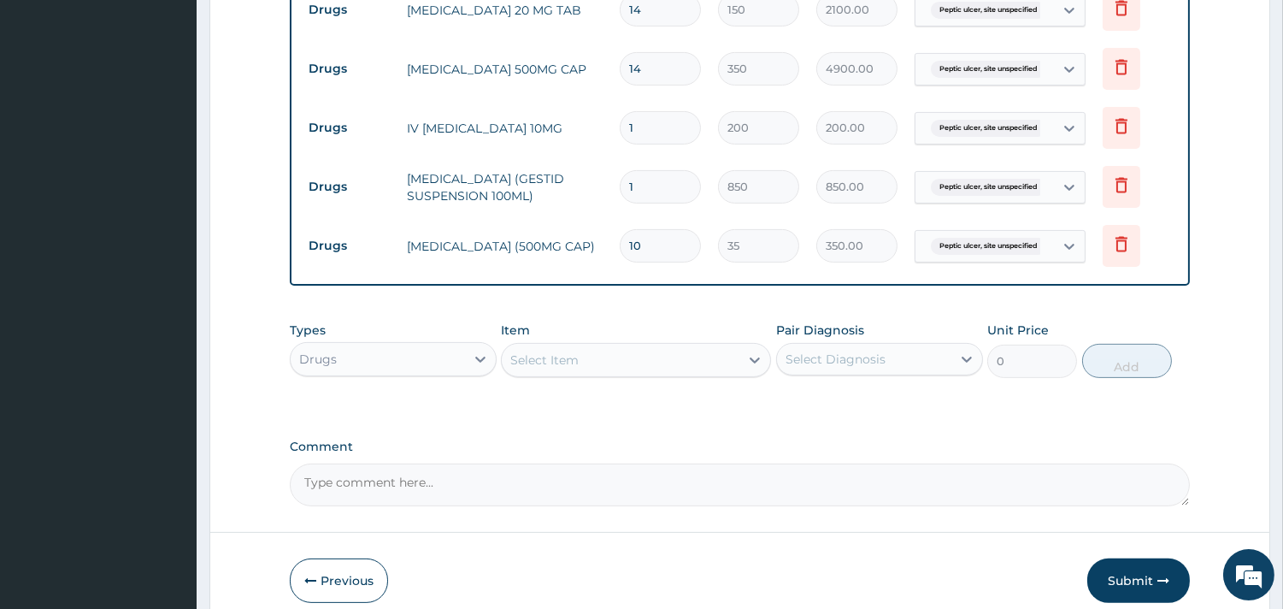
scroll to position [947, 0]
type input "10"
click at [1127, 570] on button "Submit" at bounding box center [1138, 578] width 103 height 44
